Goal: Check status: Check status

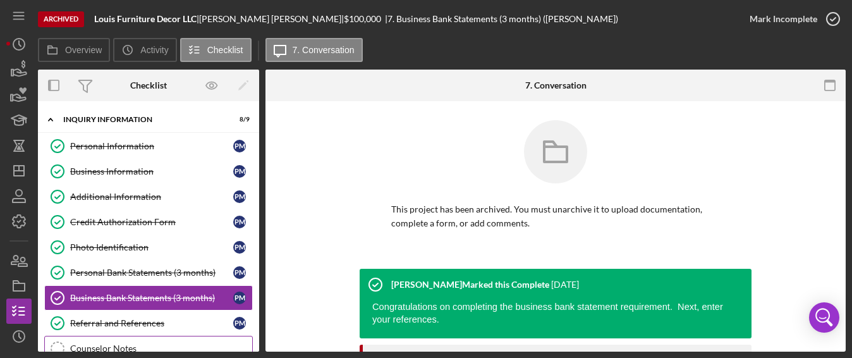
scroll to position [363, 0]
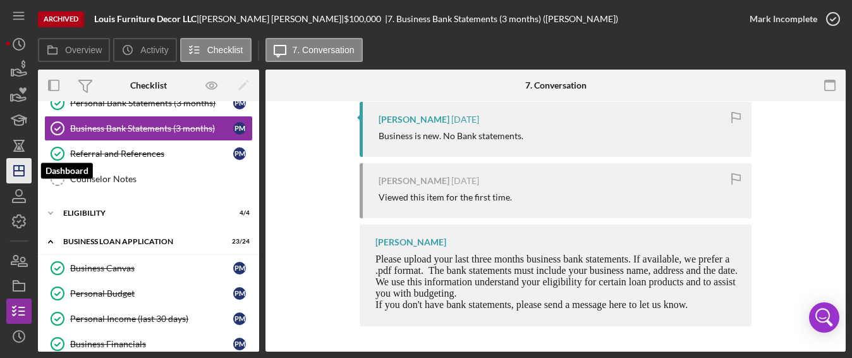
click at [21, 171] on line "button" at bounding box center [19, 171] width 10 height 0
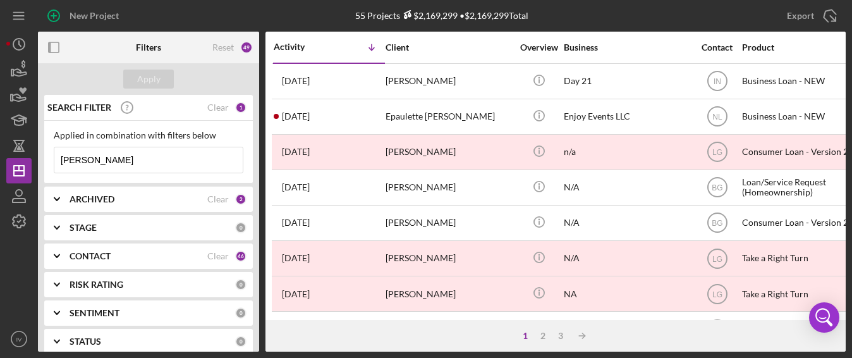
drag, startPoint x: 110, startPoint y: 159, endPoint x: 42, endPoint y: 159, distance: 68.3
click at [42, 159] on div "SEARCH FILTER Clear 1 Applied in combination with filters below [PERSON_NAME] I…" at bounding box center [148, 223] width 221 height 257
paste input "[PERSON_NAME]"
type input "[PERSON_NAME]"
click at [214, 255] on div "Clear" at bounding box center [217, 256] width 21 height 10
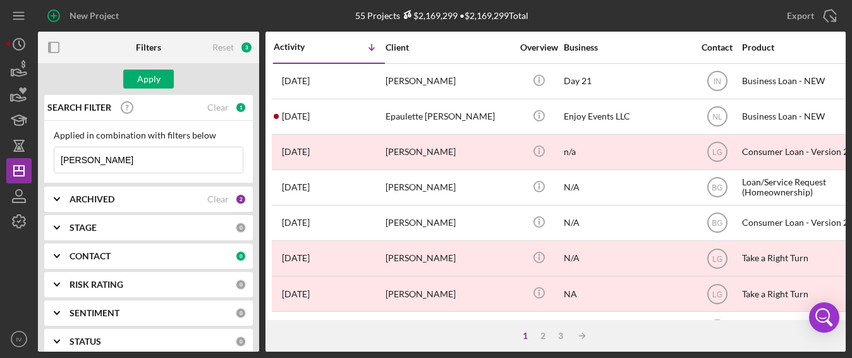
click at [61, 257] on icon "Icon/Expander" at bounding box center [57, 256] width 32 height 32
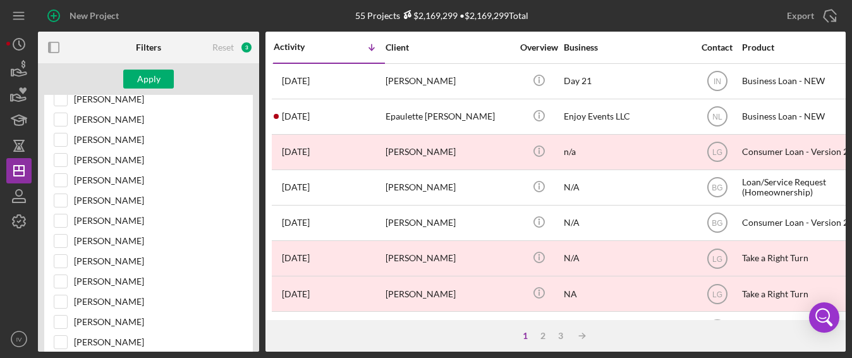
scroll to position [372, 0]
click at [56, 253] on input "[PERSON_NAME]" at bounding box center [60, 259] width 13 height 13
checkbox input "true"
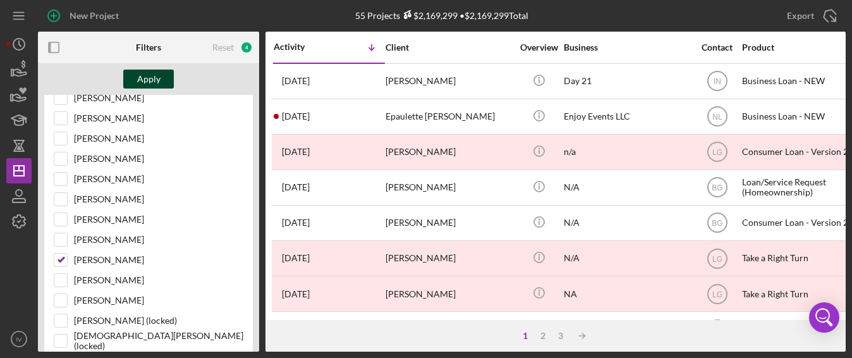
click at [157, 80] on div "Apply" at bounding box center [148, 79] width 23 height 19
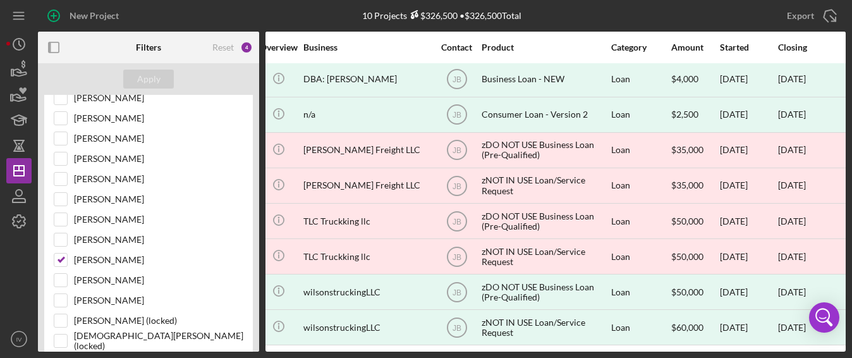
scroll to position [82, 0]
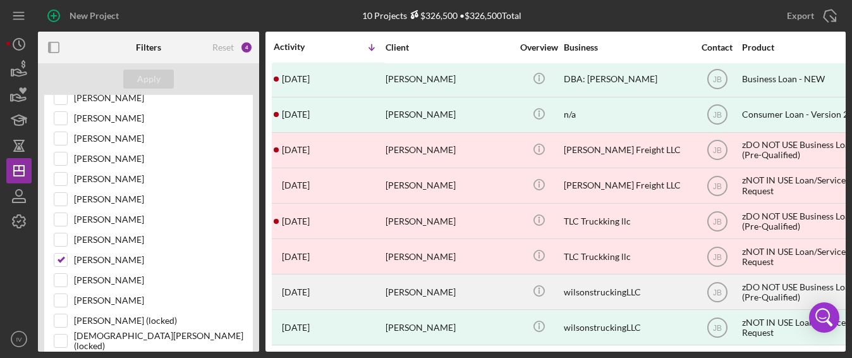
click at [310, 287] on time "[DATE]" at bounding box center [296, 292] width 28 height 10
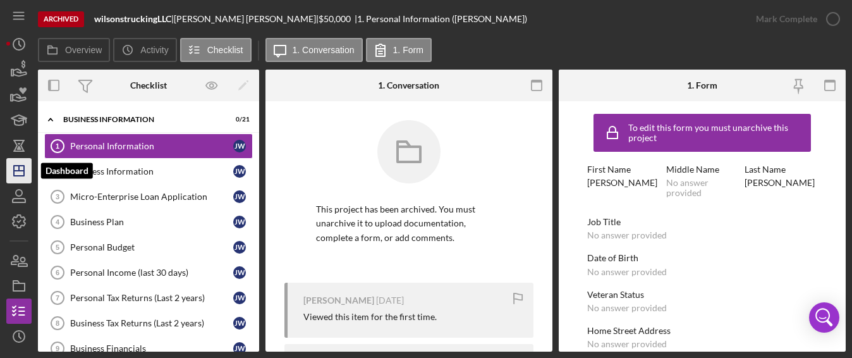
click at [16, 169] on icon "Icon/Dashboard" at bounding box center [19, 171] width 32 height 32
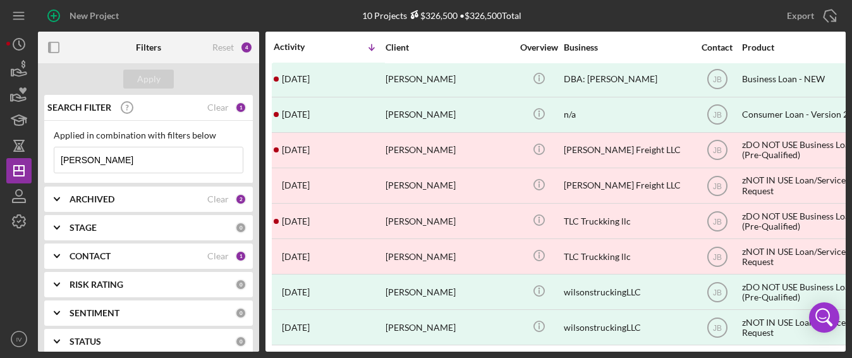
scroll to position [82, 0]
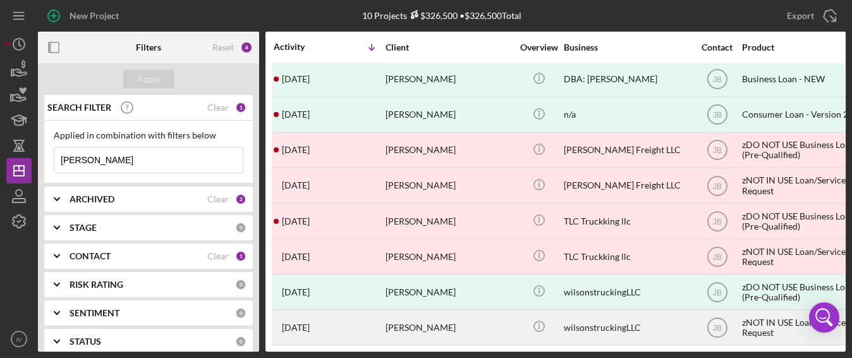
click at [401, 322] on div "[PERSON_NAME]" at bounding box center [448, 326] width 126 height 33
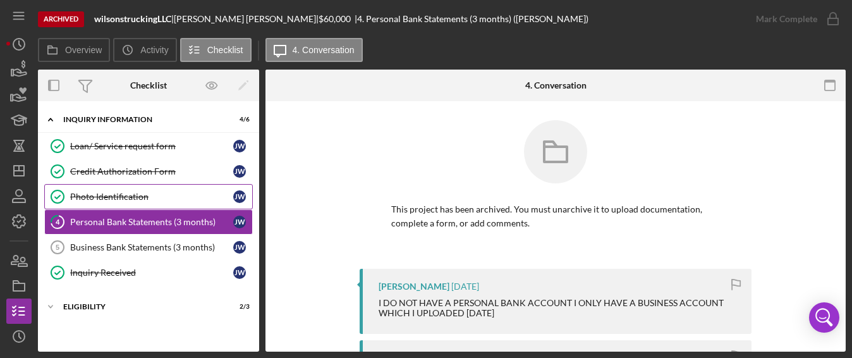
click at [101, 192] on div "Photo Identification" at bounding box center [151, 196] width 163 height 10
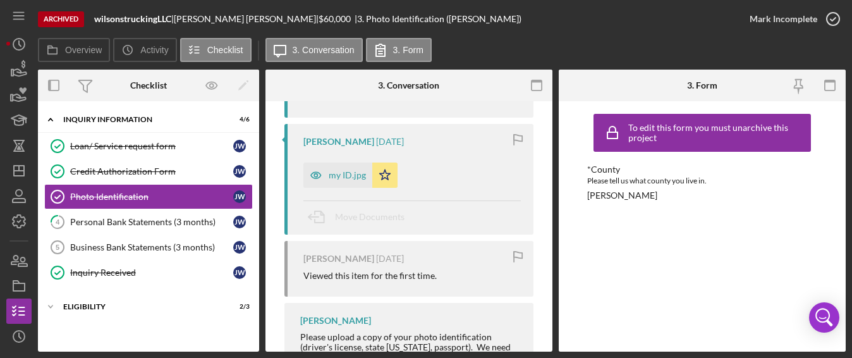
scroll to position [276, 0]
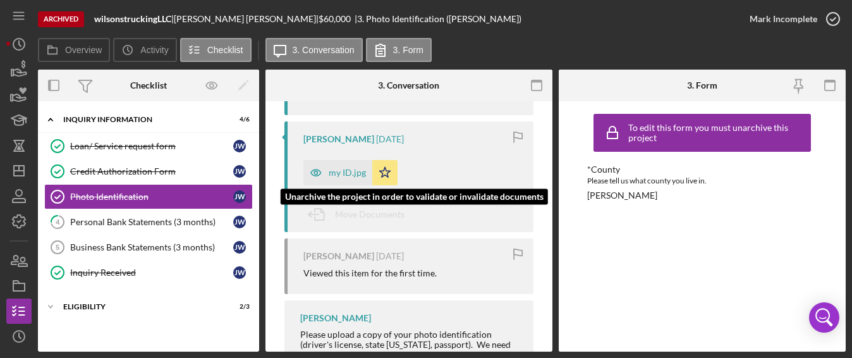
click at [340, 185] on div "my ID.jpg" at bounding box center [337, 172] width 69 height 25
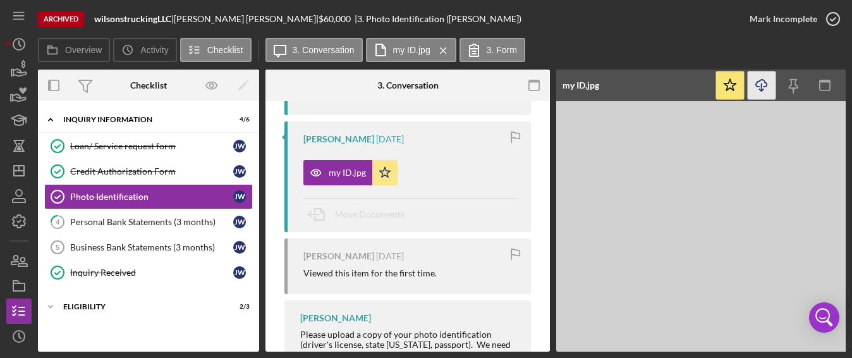
click at [759, 85] on icon "Icon/Download" at bounding box center [762, 85] width 28 height 28
click at [171, 214] on link "4 Personal Bank Statements (3 months) [PERSON_NAME]" at bounding box center [148, 221] width 209 height 25
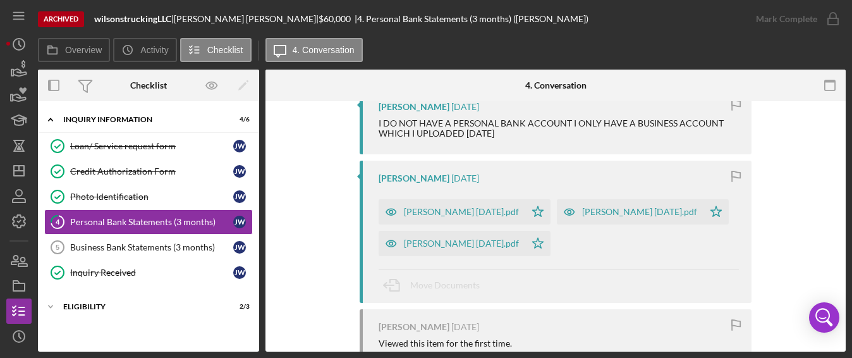
scroll to position [214, 0]
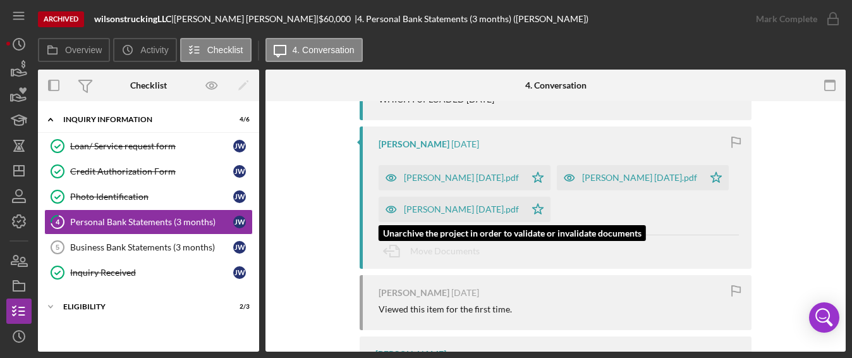
click at [401, 200] on icon "button" at bounding box center [391, 209] width 25 height 25
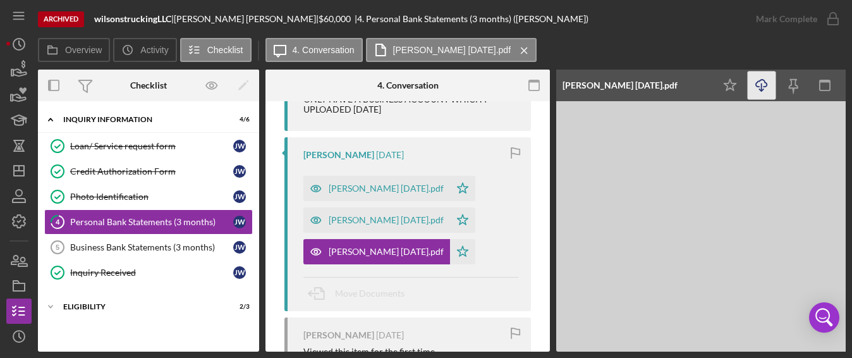
click at [764, 82] on icon "button" at bounding box center [761, 83] width 11 height 7
click at [141, 245] on div "Business Bank Statements (3 months)" at bounding box center [151, 247] width 163 height 10
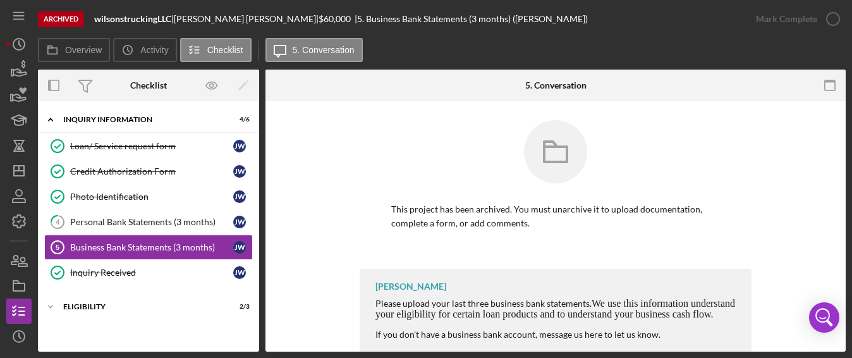
scroll to position [28, 0]
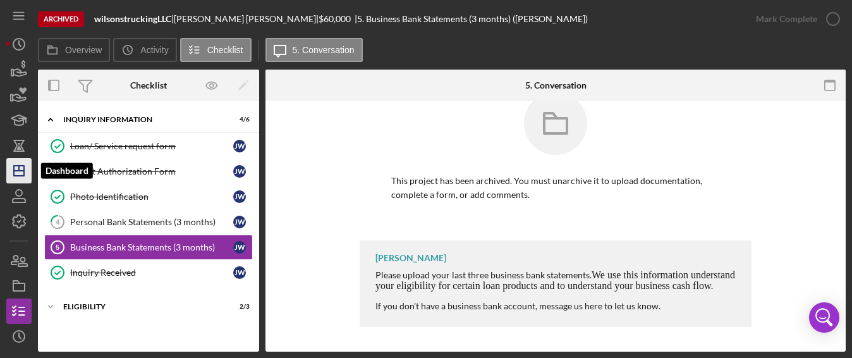
click at [23, 171] on icon "Icon/Dashboard" at bounding box center [19, 171] width 32 height 32
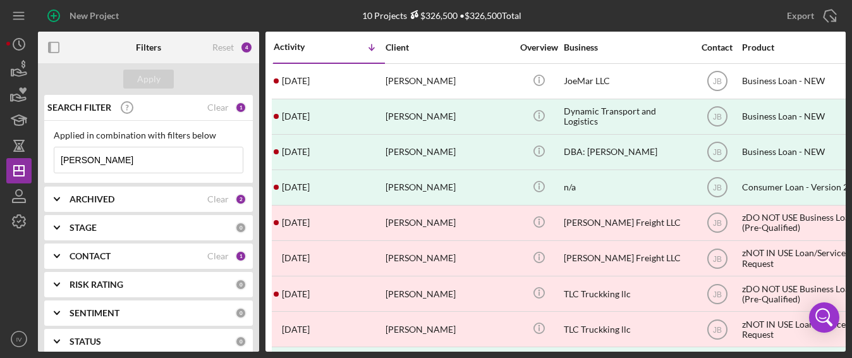
scroll to position [82, 0]
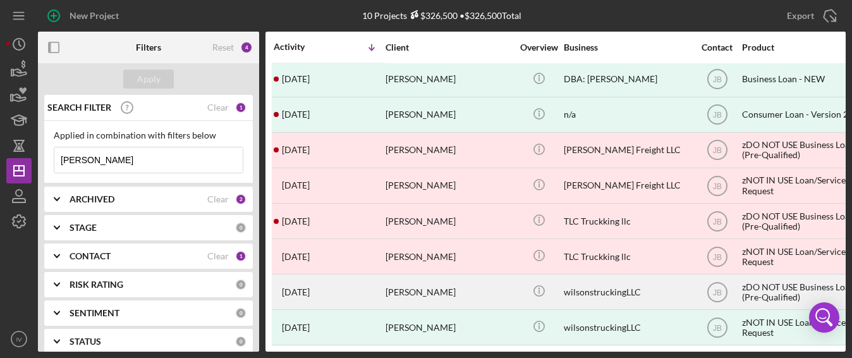
click at [411, 286] on div "[PERSON_NAME]" at bounding box center [448, 291] width 126 height 33
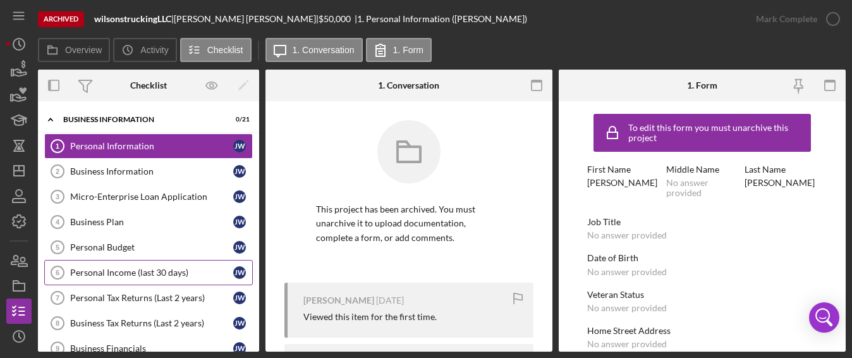
click at [121, 273] on div "Personal Income (last 30 days)" at bounding box center [151, 272] width 163 height 10
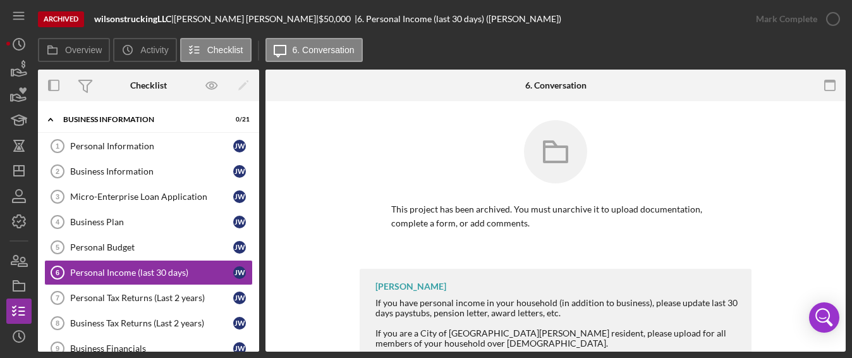
scroll to position [99, 0]
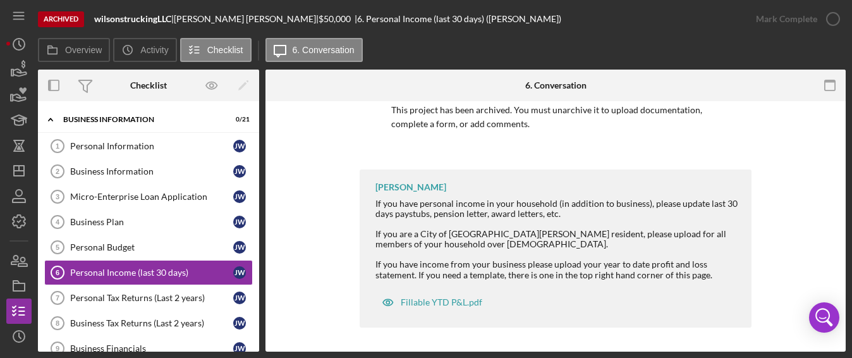
drag, startPoint x: 255, startPoint y: 169, endPoint x: 255, endPoint y: 197, distance: 27.8
click at [258, 227] on div "Icon/Expander Business Information 0 / 21 Personal Information 1 Personal Infor…" at bounding box center [148, 226] width 221 height 250
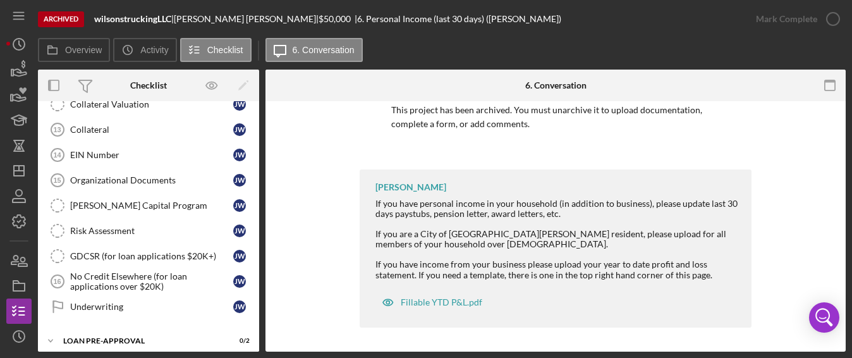
scroll to position [404, 0]
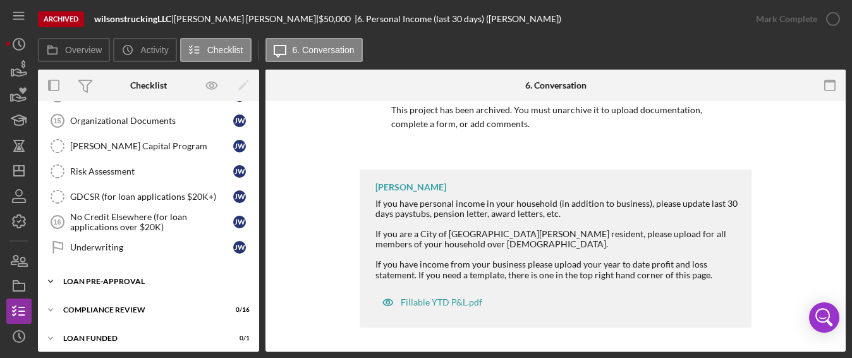
click at [80, 277] on div "Loan Pre-Approval" at bounding box center [153, 281] width 180 height 8
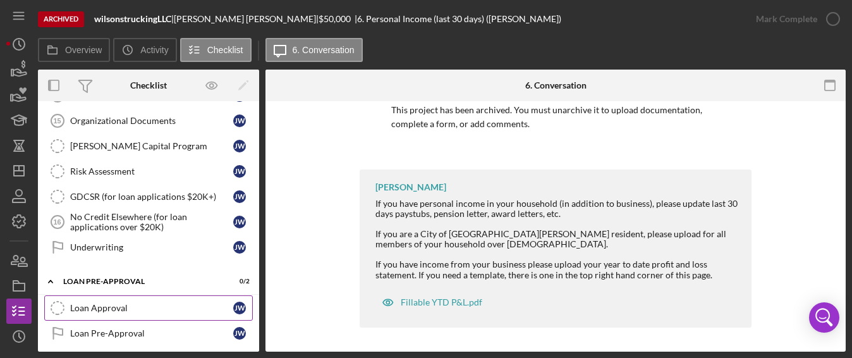
click at [94, 303] on div "Loan Approval" at bounding box center [151, 308] width 163 height 10
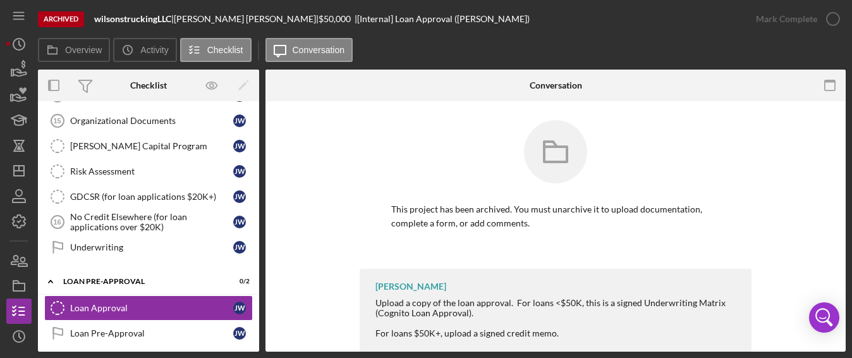
scroll to position [59, 0]
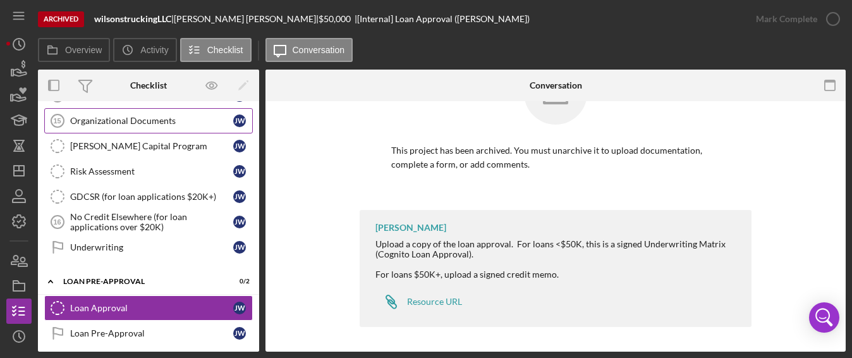
click at [170, 116] on div "Organizational Documents" at bounding box center [151, 121] width 163 height 10
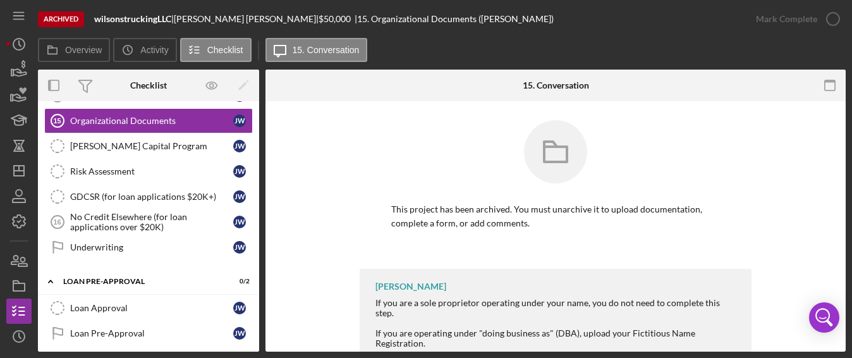
scroll to position [88, 0]
